Goal: Task Accomplishment & Management: Manage account settings

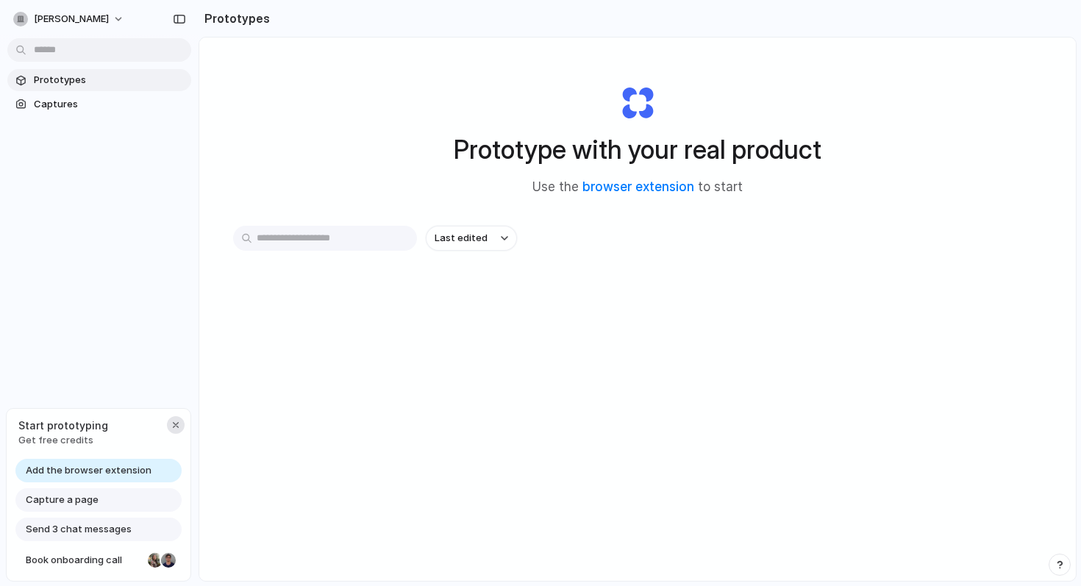
click at [178, 427] on div "button" at bounding box center [176, 425] width 12 height 12
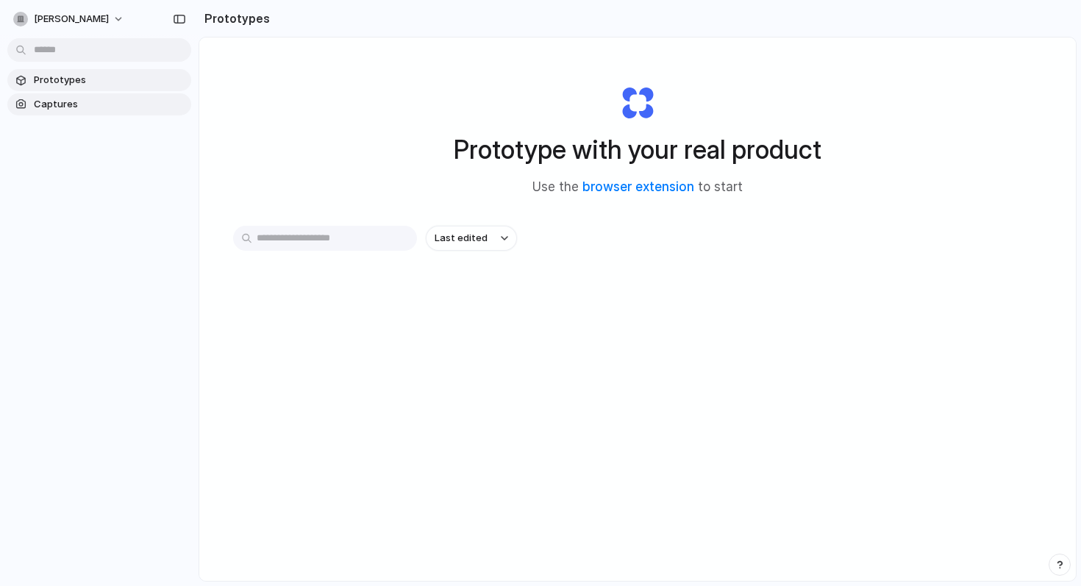
click at [76, 104] on span "Captures" at bounding box center [110, 104] width 152 height 15
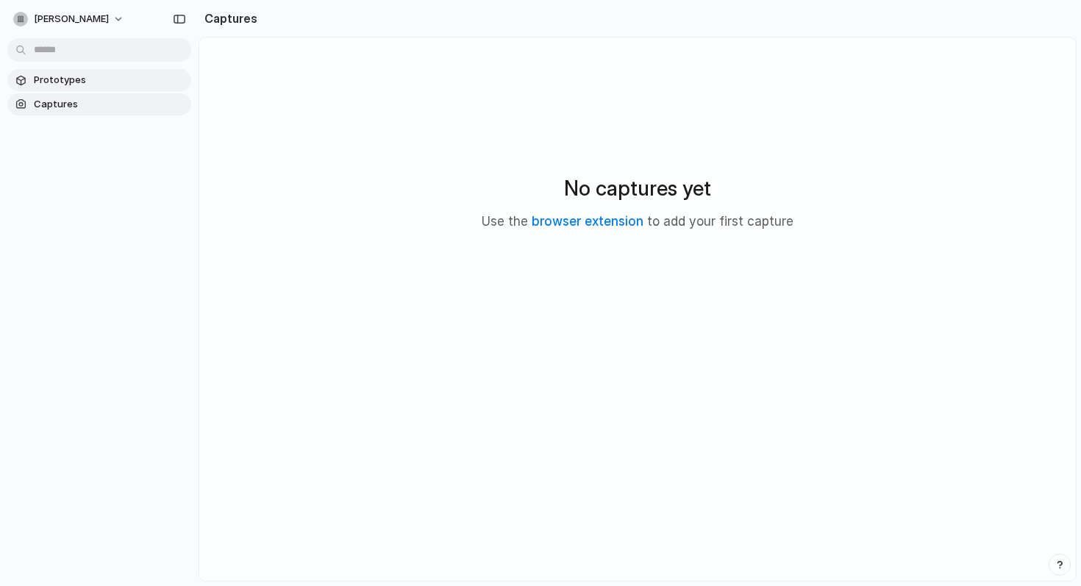
click at [83, 81] on span "Prototypes" at bounding box center [110, 80] width 152 height 15
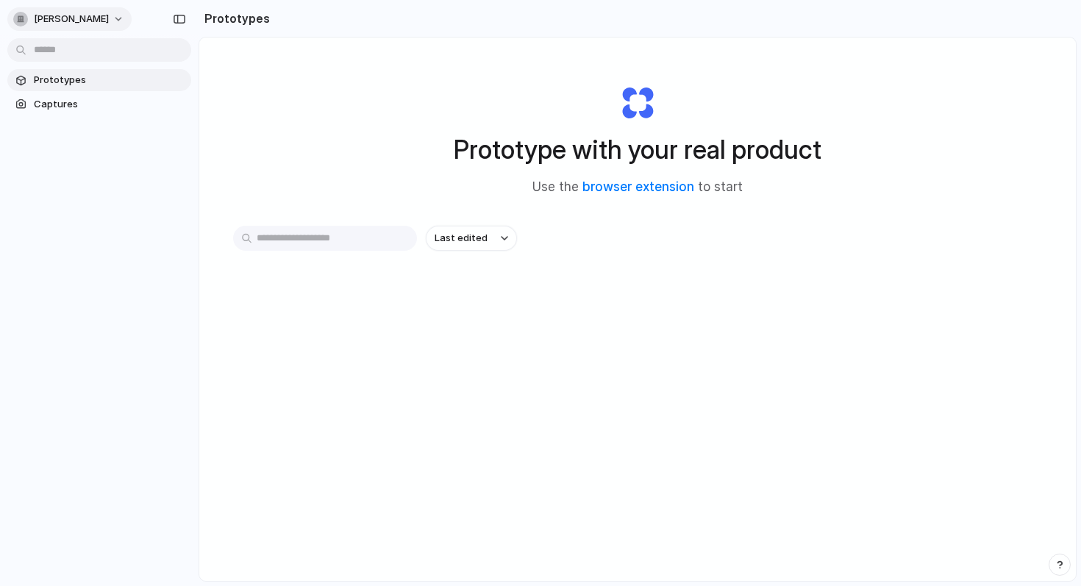
click at [93, 21] on span "[PERSON_NAME]" at bounding box center [71, 19] width 75 height 15
click at [100, 185] on div "Settings Invite members Change theme Sign out" at bounding box center [540, 293] width 1081 height 586
click at [458, 237] on span "Last edited" at bounding box center [461, 238] width 53 height 15
click at [406, 157] on div "Last edited Last created Alphabetical" at bounding box center [540, 293] width 1081 height 586
click at [94, 107] on span "Captures" at bounding box center [110, 104] width 152 height 15
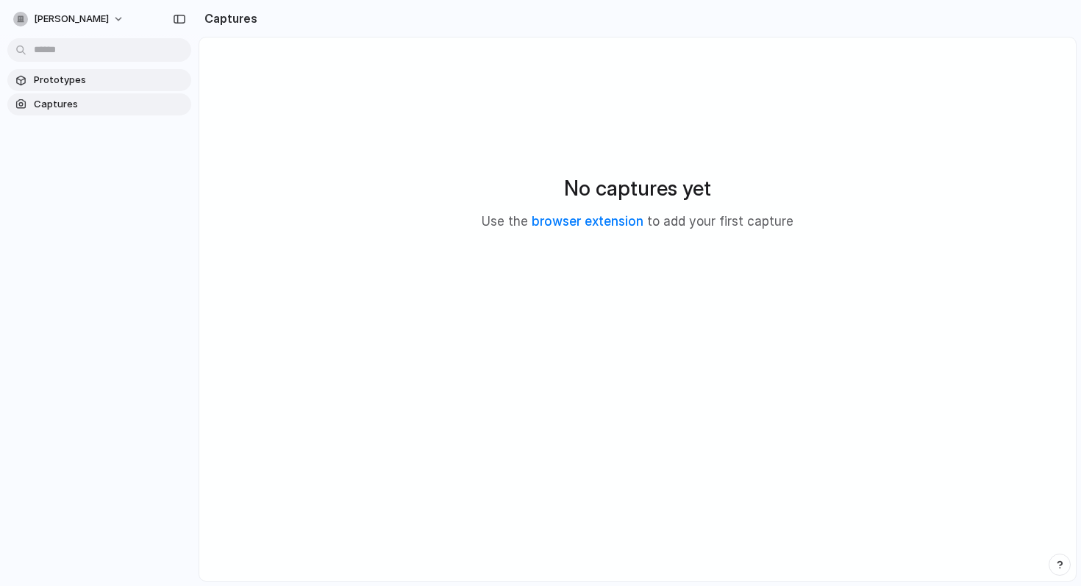
click at [112, 70] on link "Prototypes" at bounding box center [99, 80] width 184 height 22
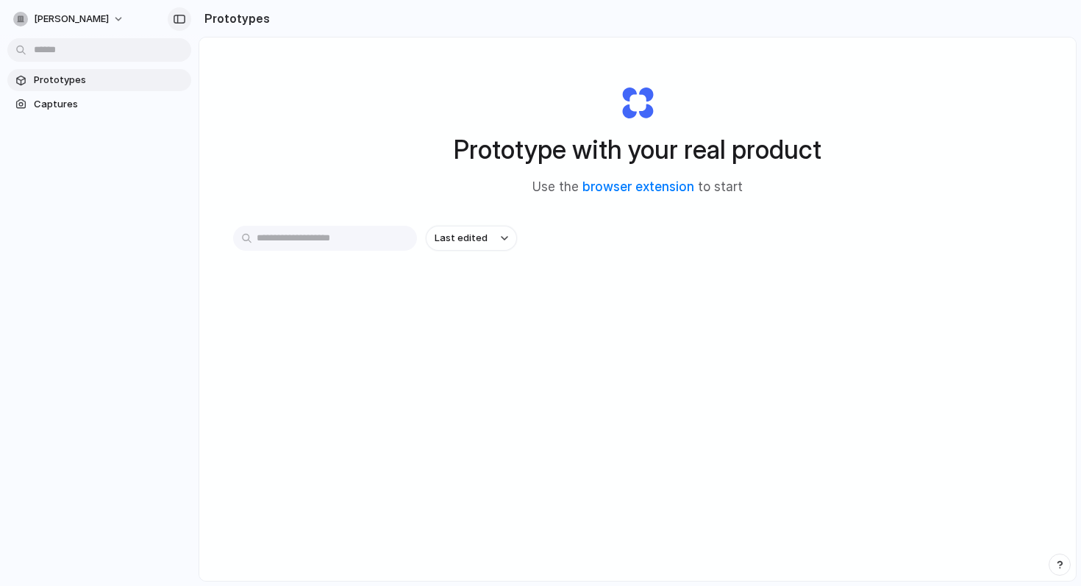
click at [182, 22] on div "button" at bounding box center [179, 19] width 13 height 10
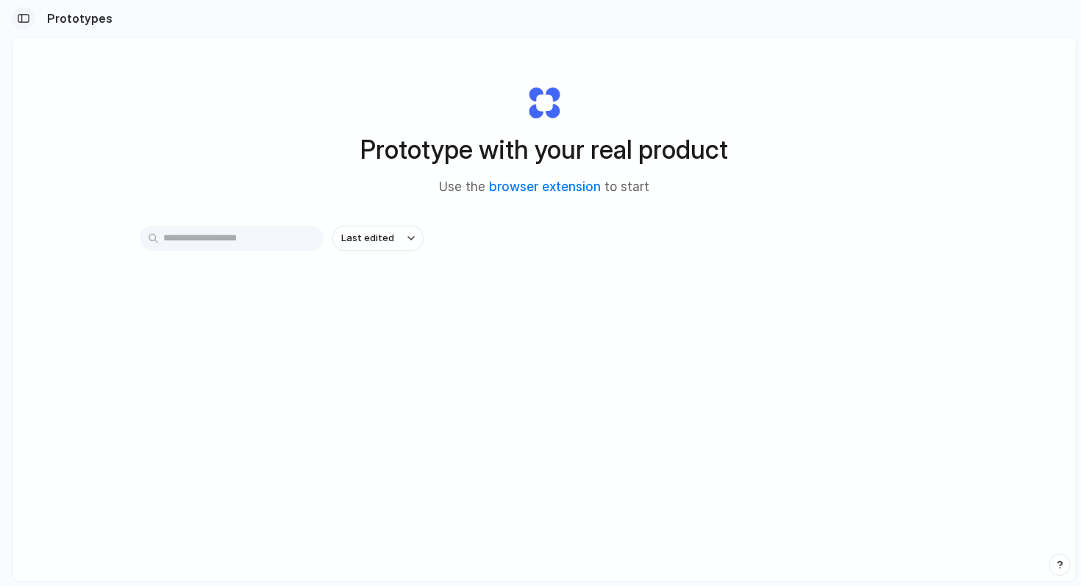
click at [24, 17] on div "button" at bounding box center [23, 18] width 13 height 10
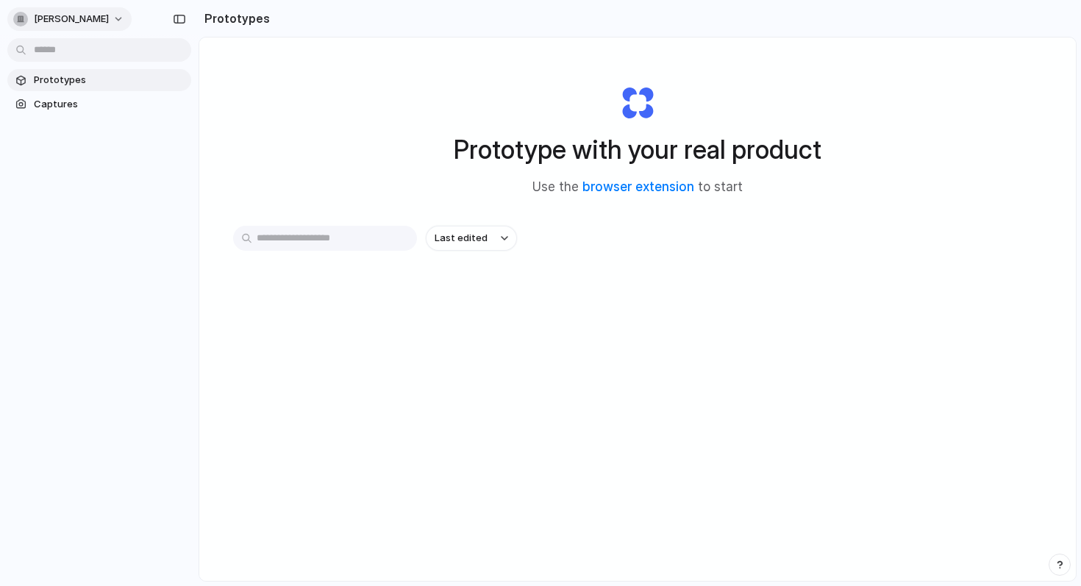
click at [90, 27] on button "[PERSON_NAME]" at bounding box center [69, 19] width 124 height 24
click at [82, 117] on li "Sign out" at bounding box center [71, 123] width 122 height 24
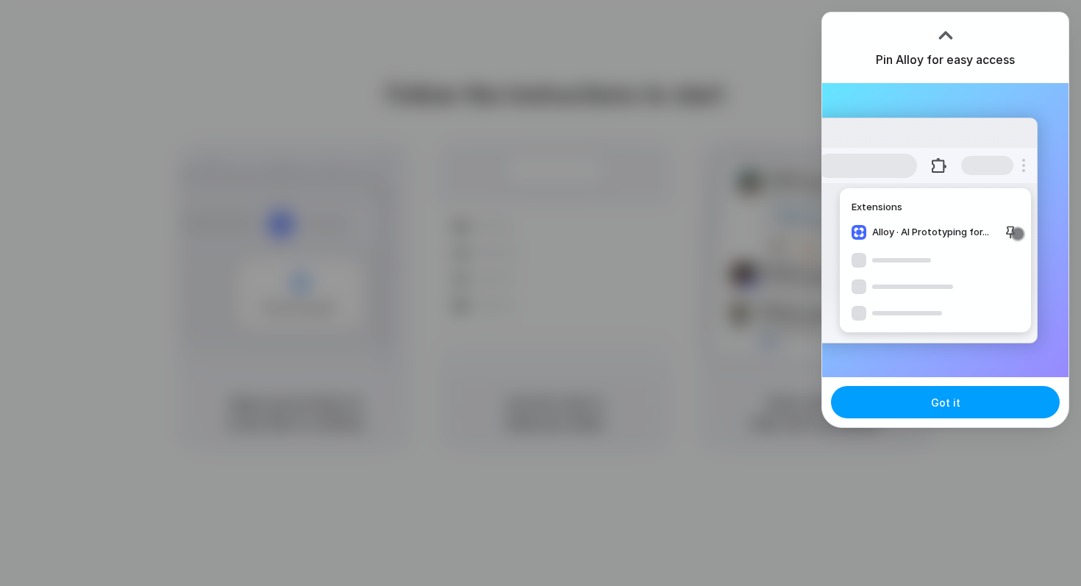
click at [934, 402] on span "Got it" at bounding box center [945, 402] width 29 height 15
